Goal: Unclear: Unclear

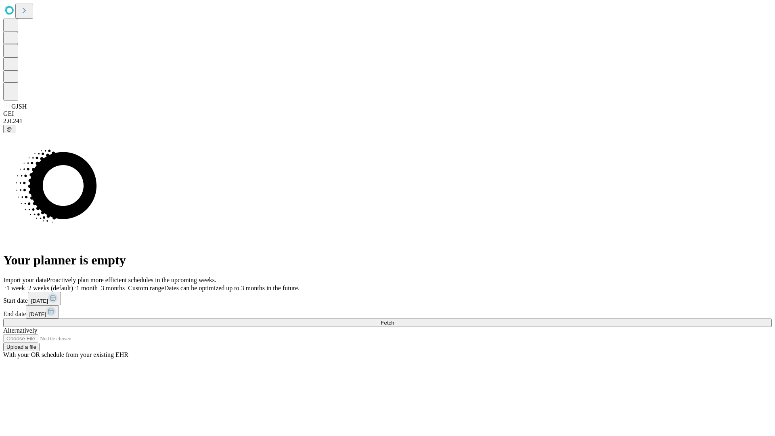
click at [394, 320] on span "Fetch" at bounding box center [386, 323] width 13 height 6
